Goal: Find specific page/section: Find specific page/section

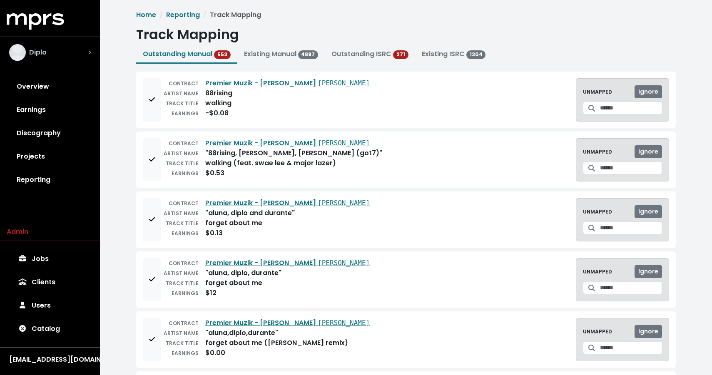
click at [43, 57] on span "Diplo" at bounding box center [37, 52] width 17 height 10
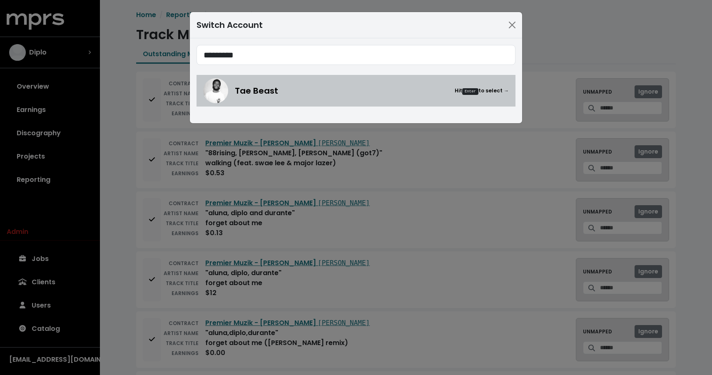
type input "*********"
click at [290, 83] on div "Tae Beast Hit Enter to select →" at bounding box center [356, 90] width 306 height 25
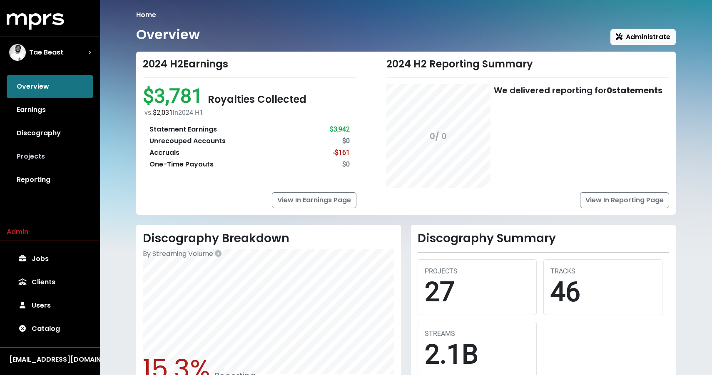
click at [35, 157] on link "Projects" at bounding box center [50, 156] width 87 height 23
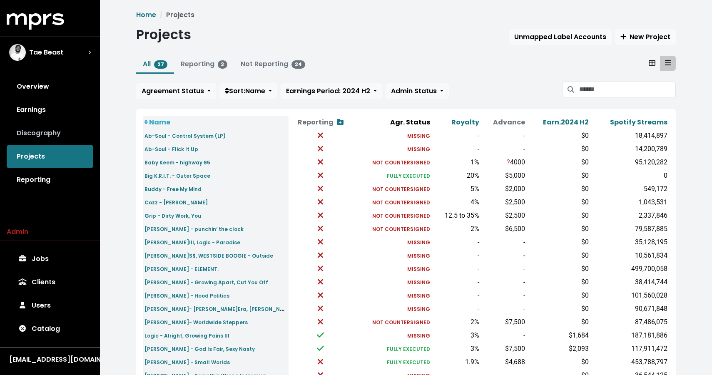
click at [40, 135] on link "Discography" at bounding box center [50, 133] width 87 height 23
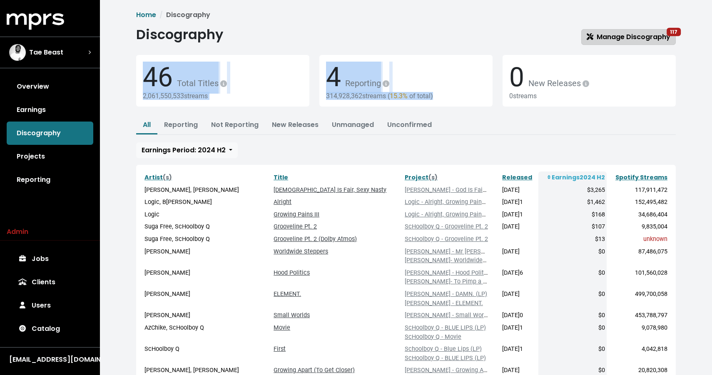
click at [620, 45] on span "Discography Manage Discography 117 46 Total Titles 2,061,550,533 streams 4 Repo…" at bounding box center [405, 262] width 539 height 471
click at [619, 42] on link "Manage Discography 117" at bounding box center [628, 37] width 94 height 16
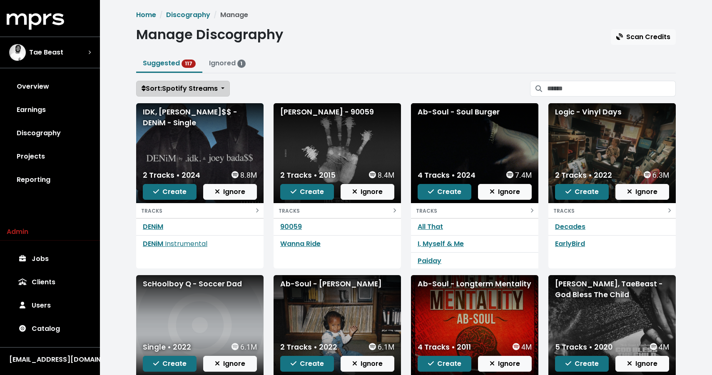
click at [179, 84] on span "Sort: Spotify Streams" at bounding box center [180, 89] width 76 height 10
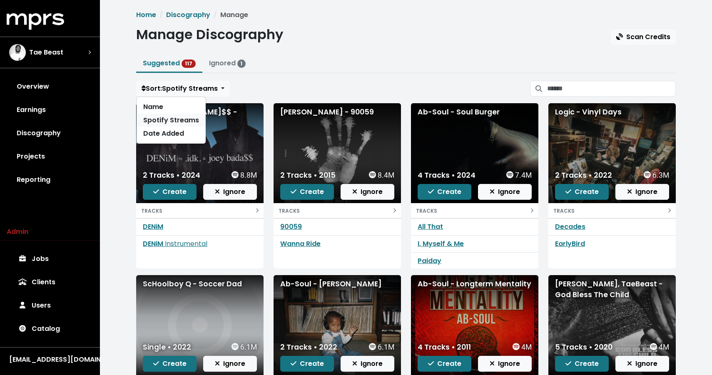
click at [176, 122] on link "Spotify Streams" at bounding box center [171, 120] width 69 height 13
